Goal: Check status

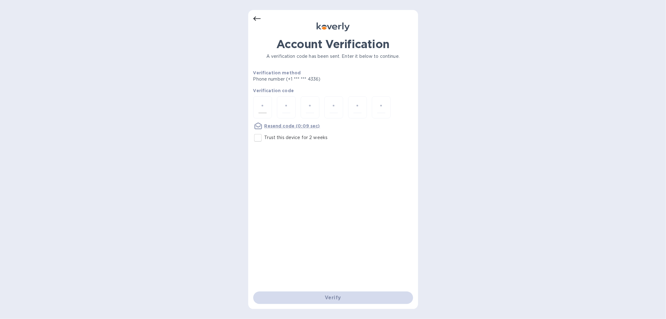
click at [264, 105] on input "number" at bounding box center [262, 107] width 8 height 12
type input "3"
type input "7"
type input "2"
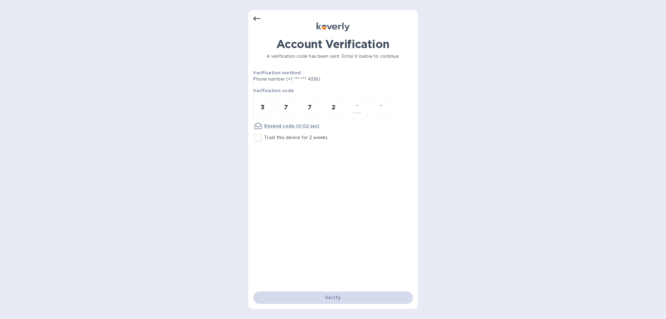
type input "8"
type input "4"
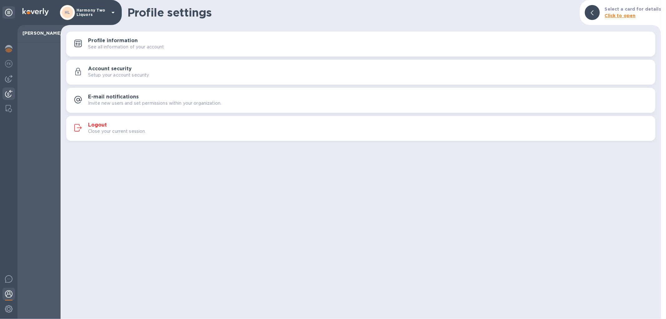
click at [10, 94] on img at bounding box center [8, 93] width 7 height 7
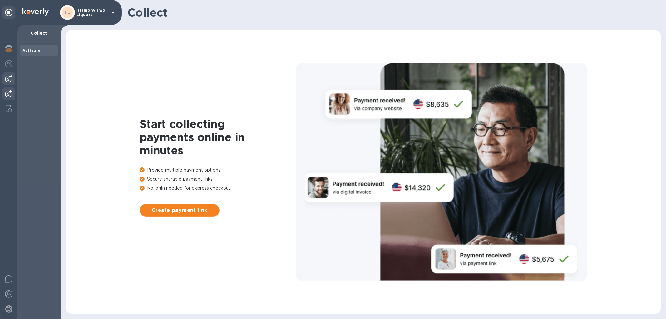
click at [8, 82] on img at bounding box center [8, 78] width 7 height 7
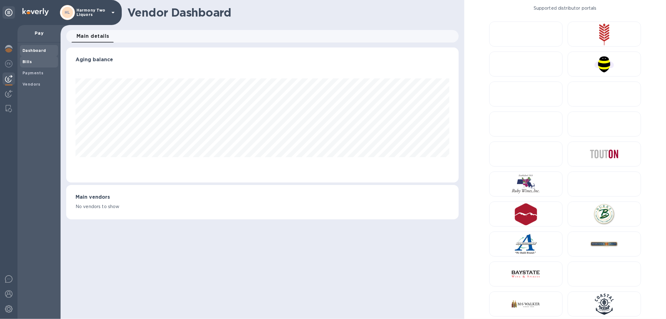
click at [47, 60] on span "Bills" at bounding box center [38, 62] width 33 height 6
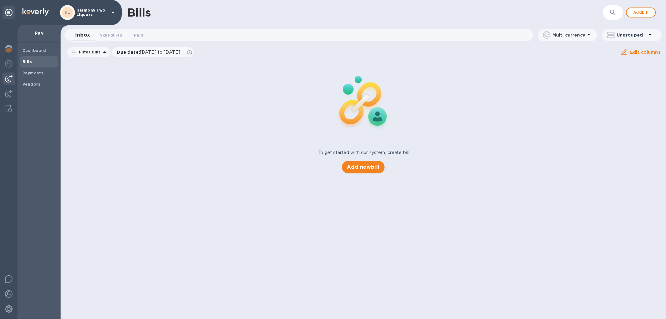
click at [32, 57] on div "Bills" at bounding box center [39, 61] width 38 height 11
click at [25, 64] on span "Bills" at bounding box center [26, 62] width 9 height 6
click at [33, 61] on span "Bills" at bounding box center [38, 62] width 33 height 6
